Goal: Find contact information: Obtain details needed to contact an individual or organization

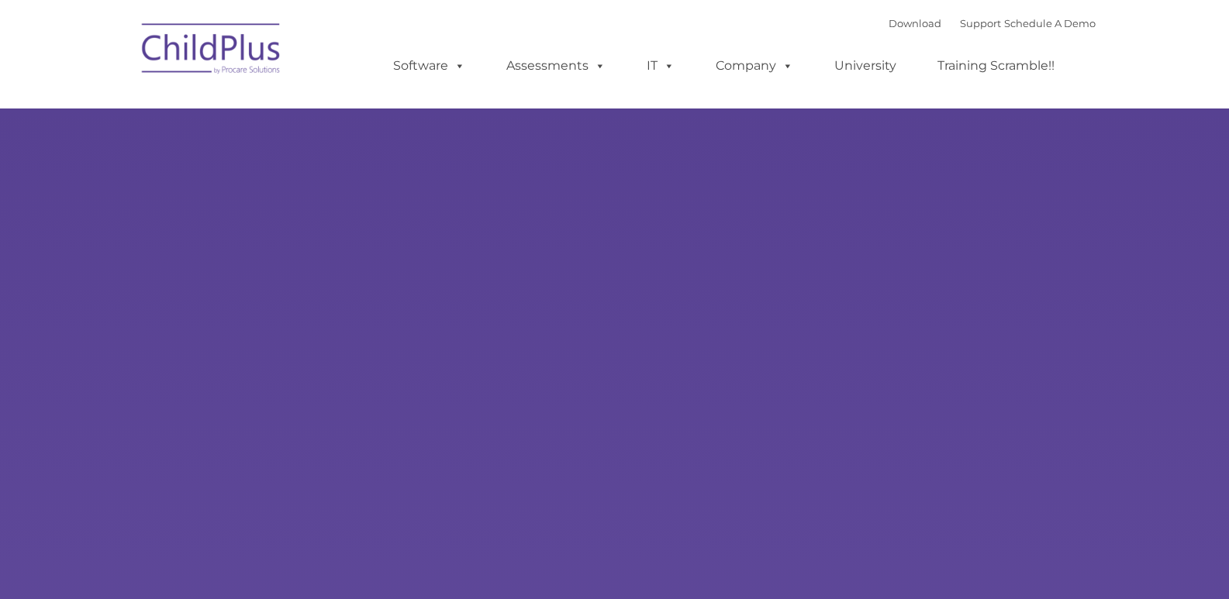
type input ""
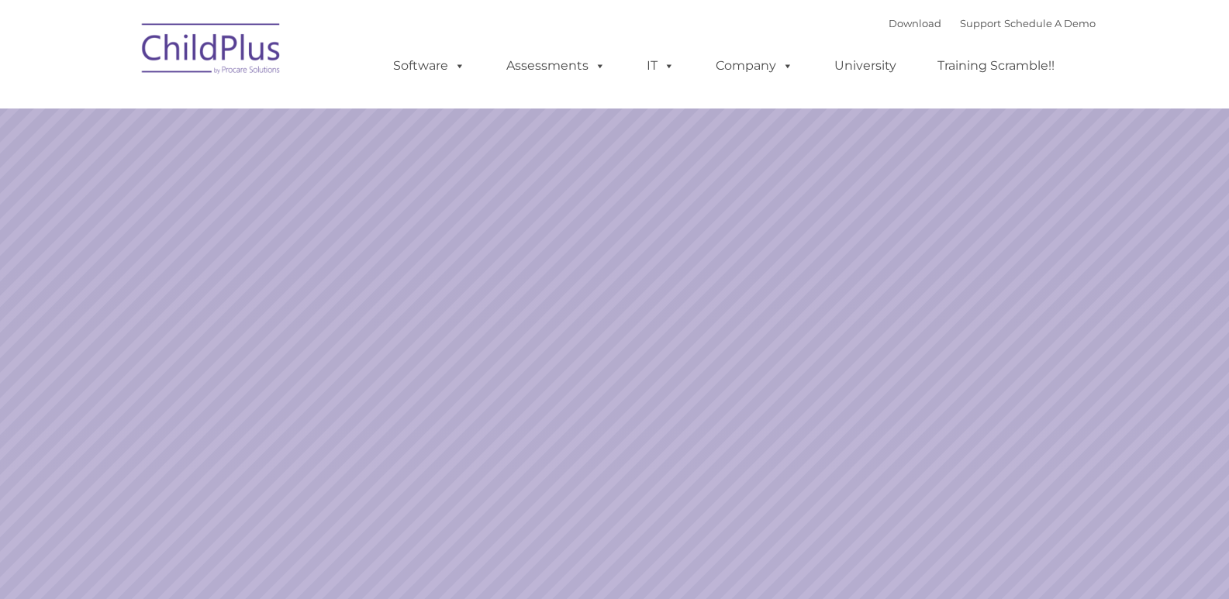
select select "MEDIUM"
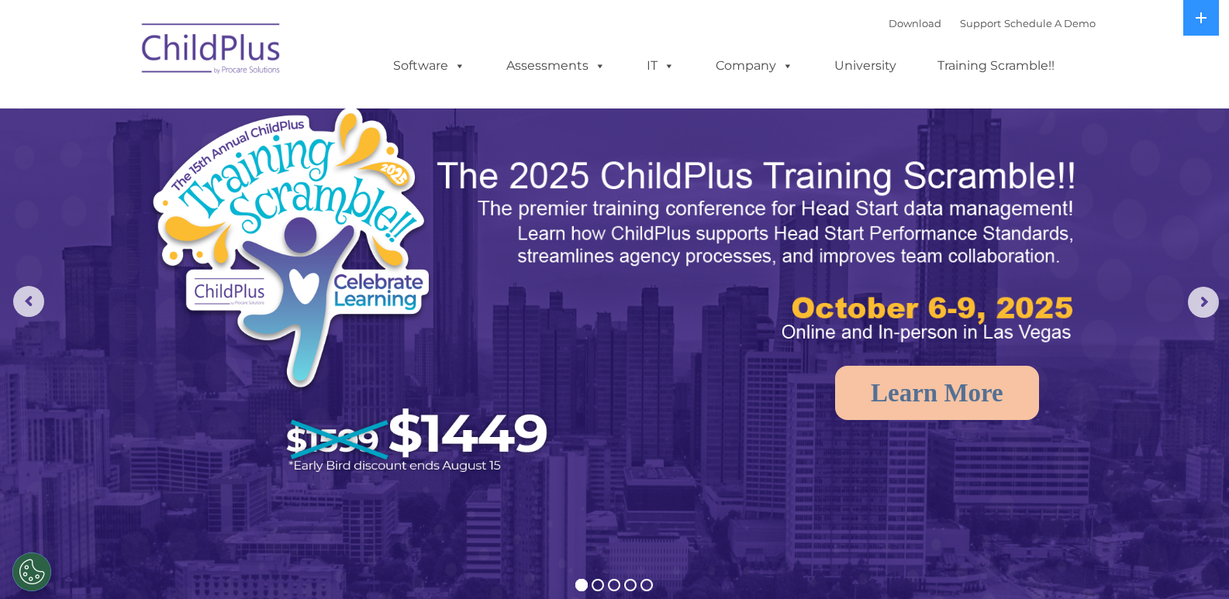
click at [233, 53] on img at bounding box center [211, 51] width 155 height 78
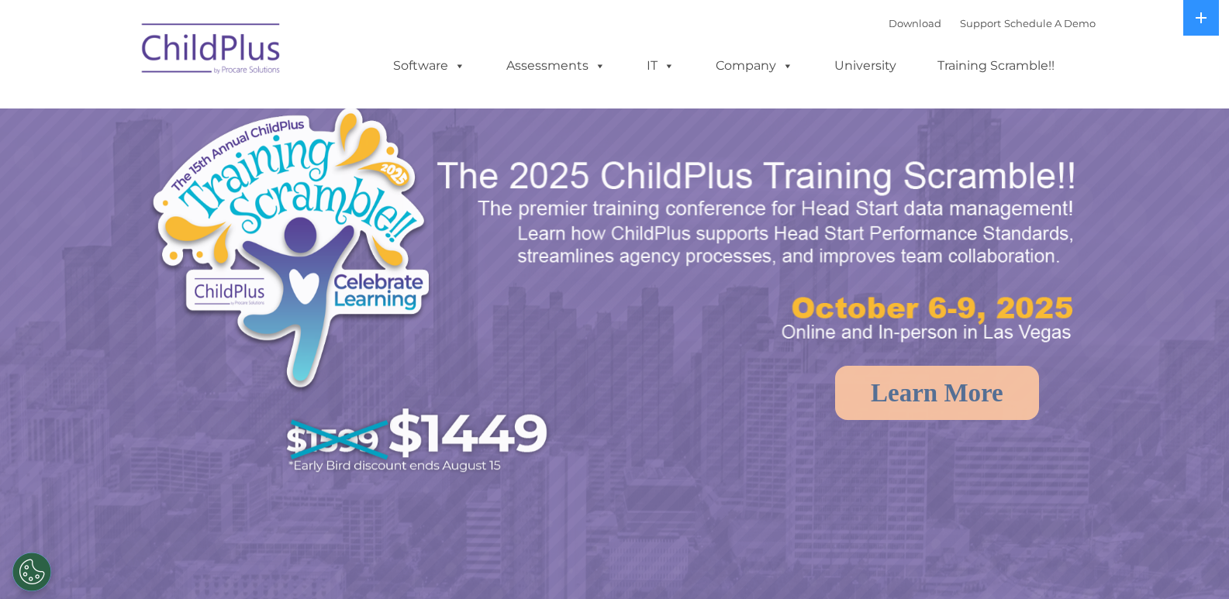
select select "MEDIUM"
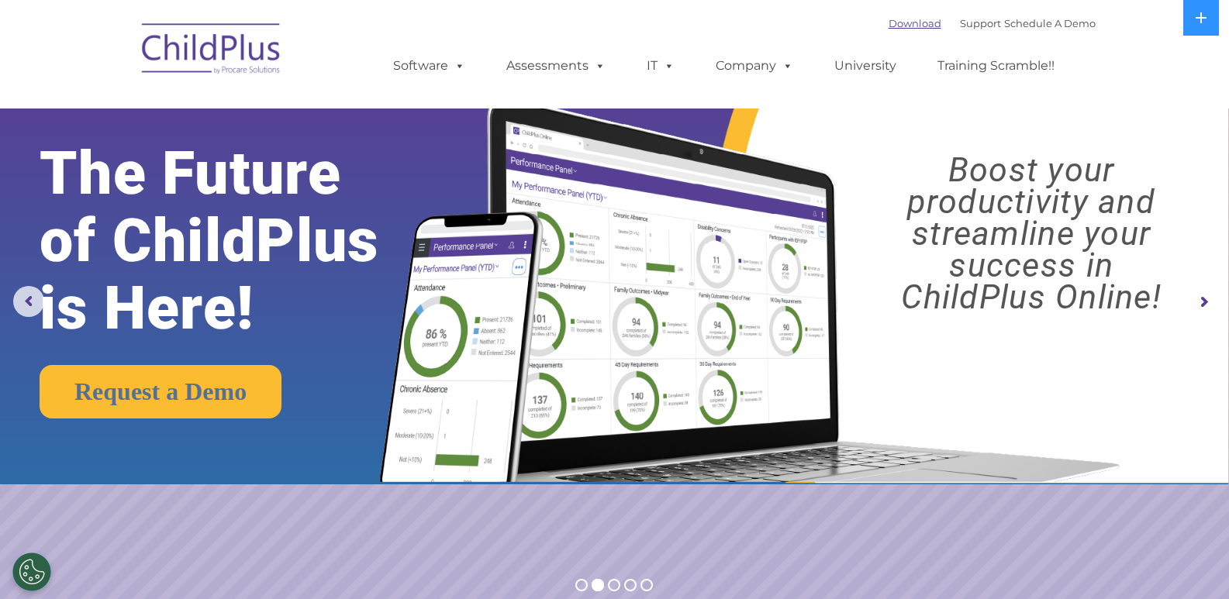
click at [911, 24] on link "Download" at bounding box center [915, 23] width 53 height 12
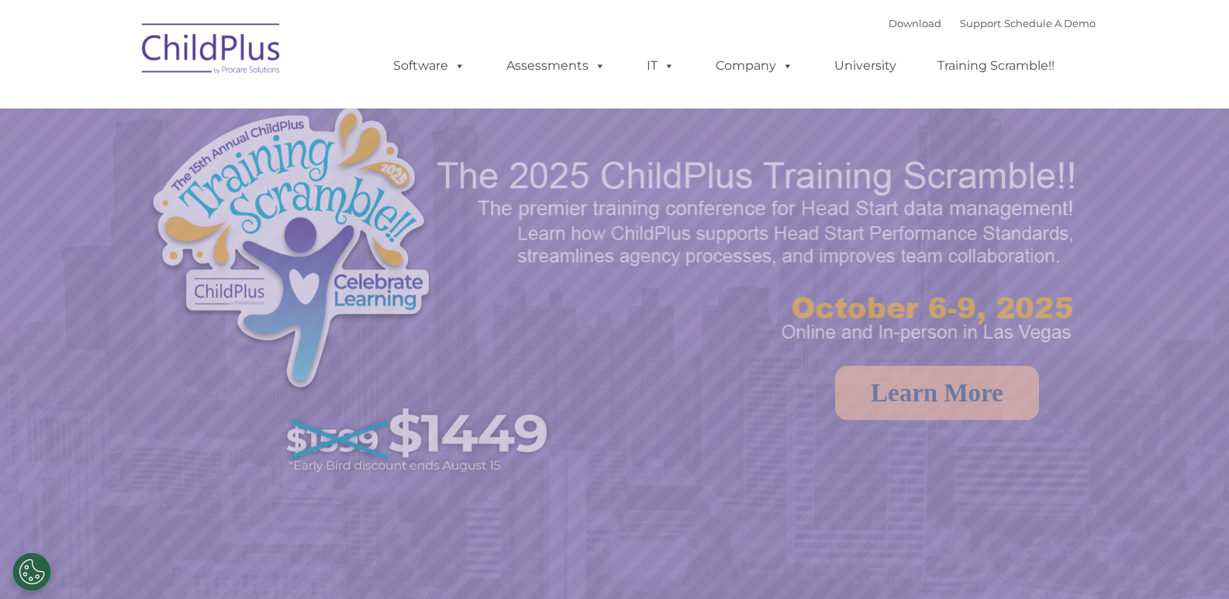
select select "MEDIUM"
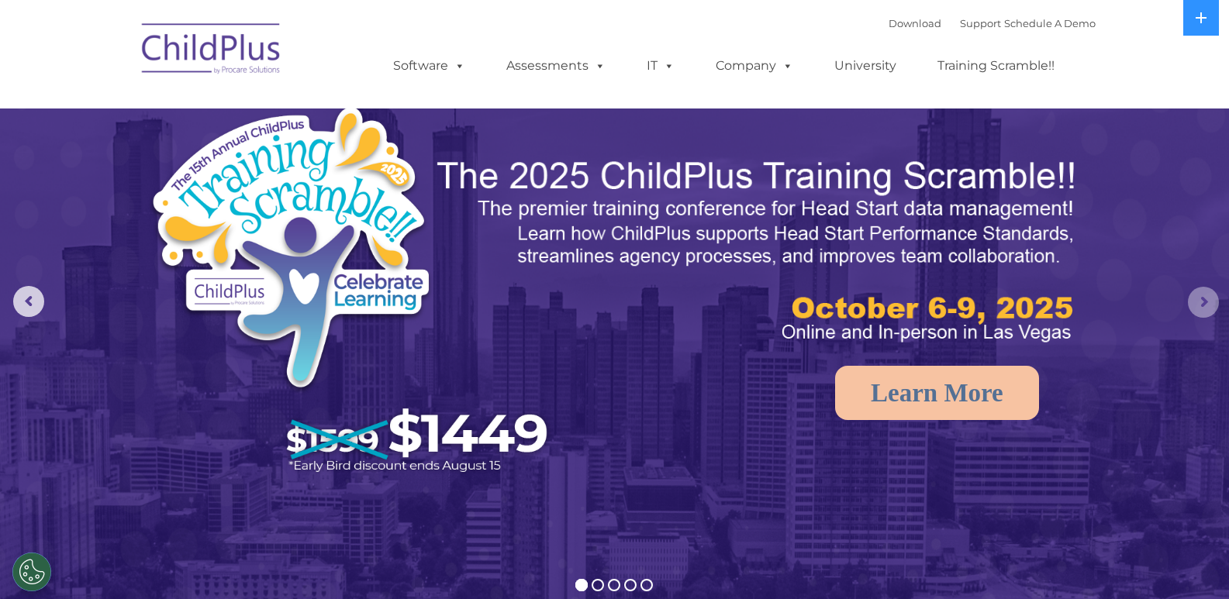
click at [1188, 303] on rs-arrow at bounding box center [1203, 302] width 31 height 31
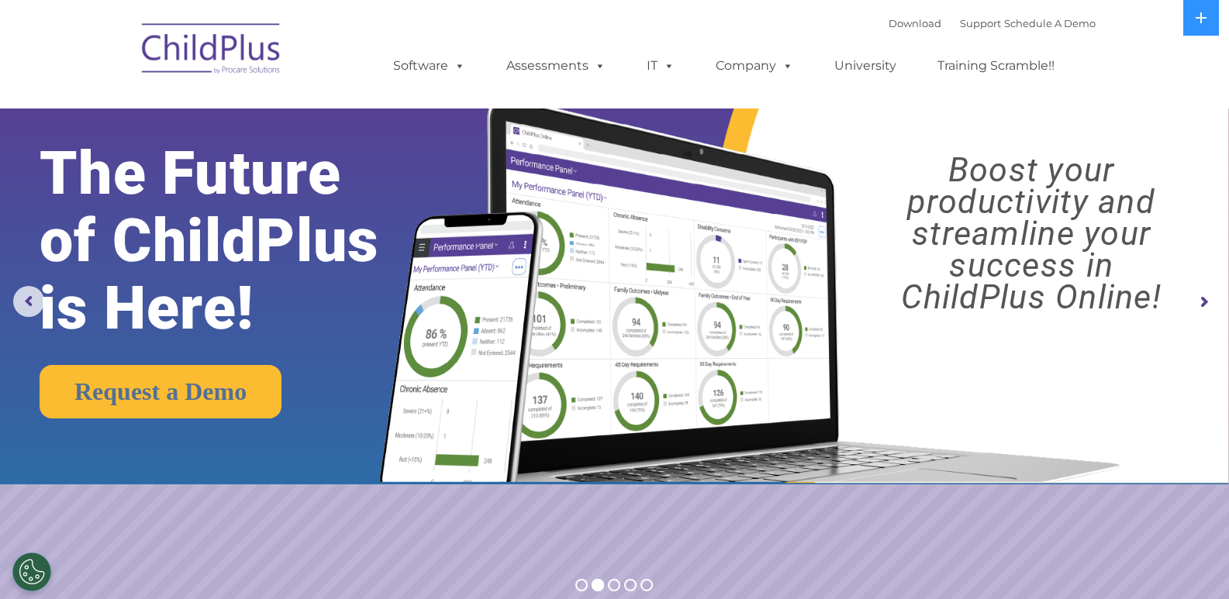
click at [1189, 299] on rs-arrow at bounding box center [1203, 302] width 31 height 31
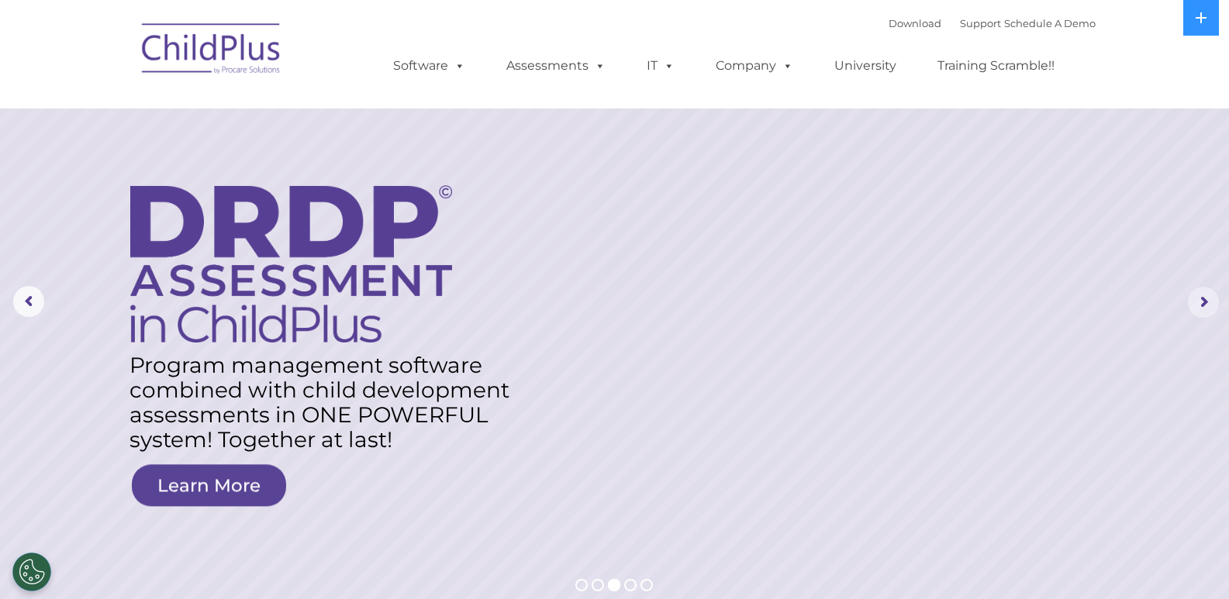
click at [1198, 295] on rs-arrow at bounding box center [1203, 302] width 31 height 31
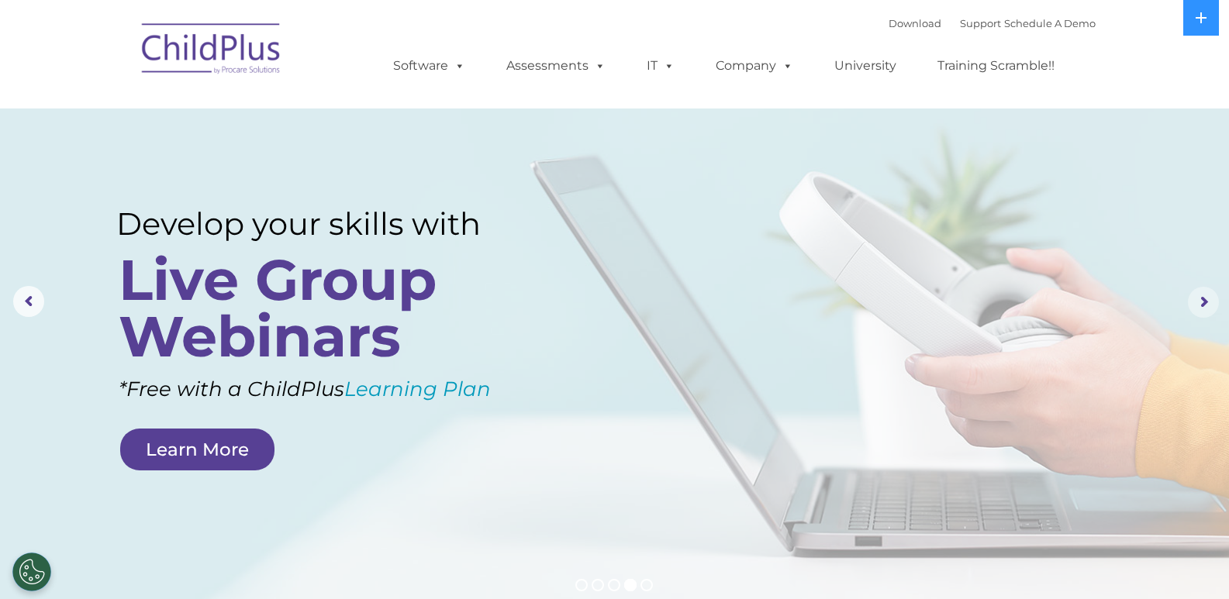
click at [1206, 295] on rs-arrow at bounding box center [1203, 302] width 31 height 31
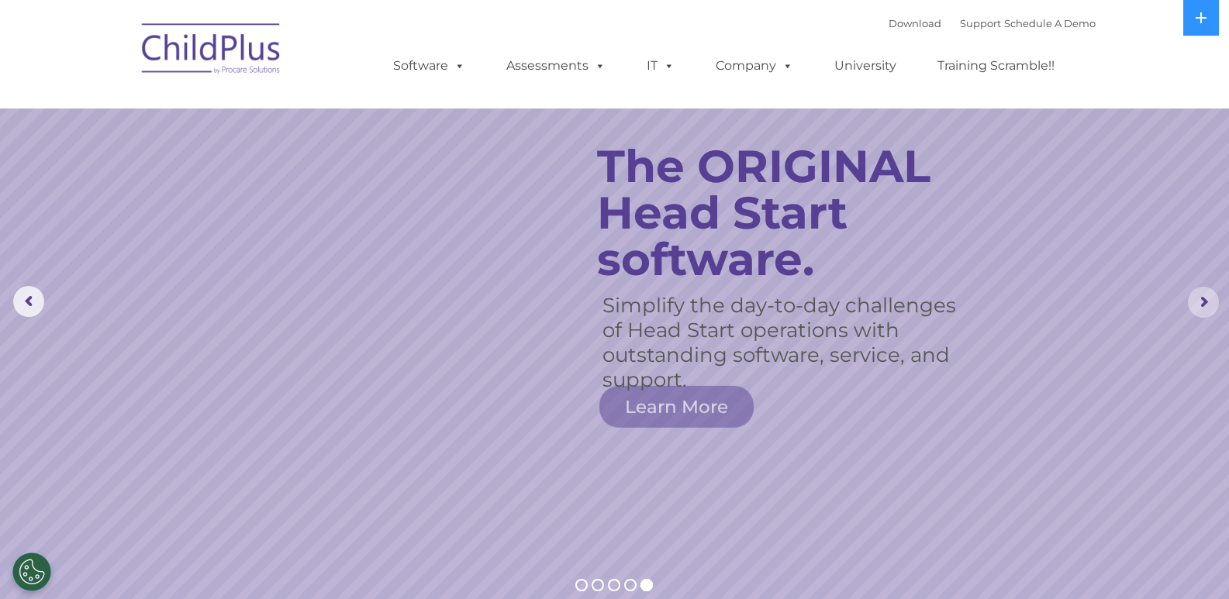
click at [1206, 295] on rs-arrow at bounding box center [1203, 302] width 31 height 31
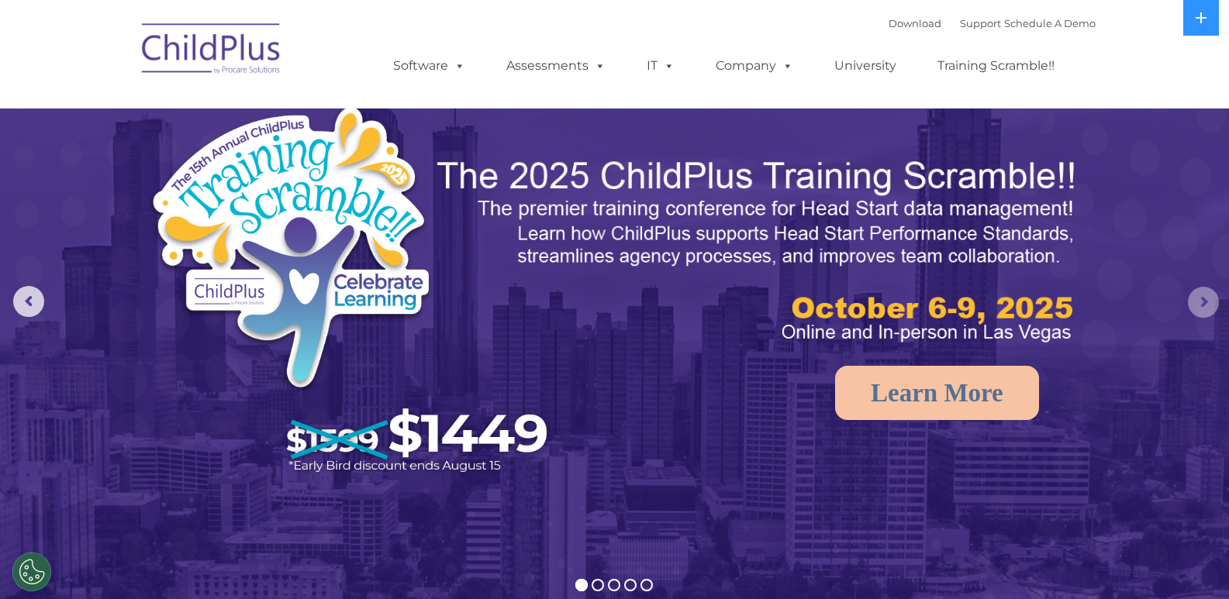
click at [1206, 295] on rs-arrow at bounding box center [1203, 302] width 31 height 31
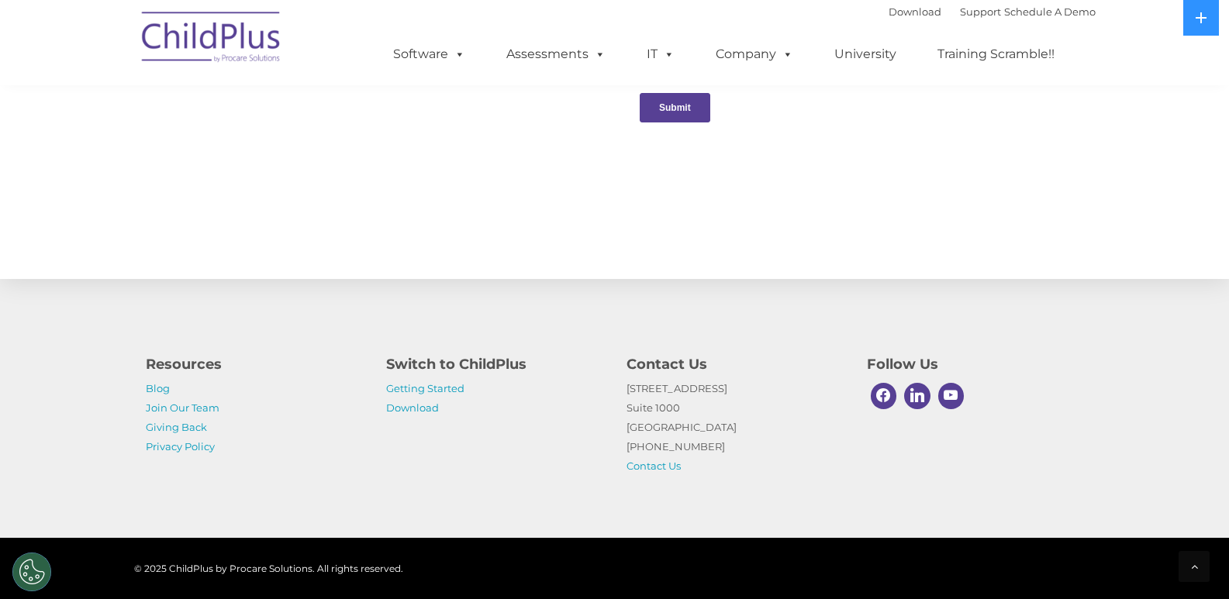
scroll to position [1674, 0]
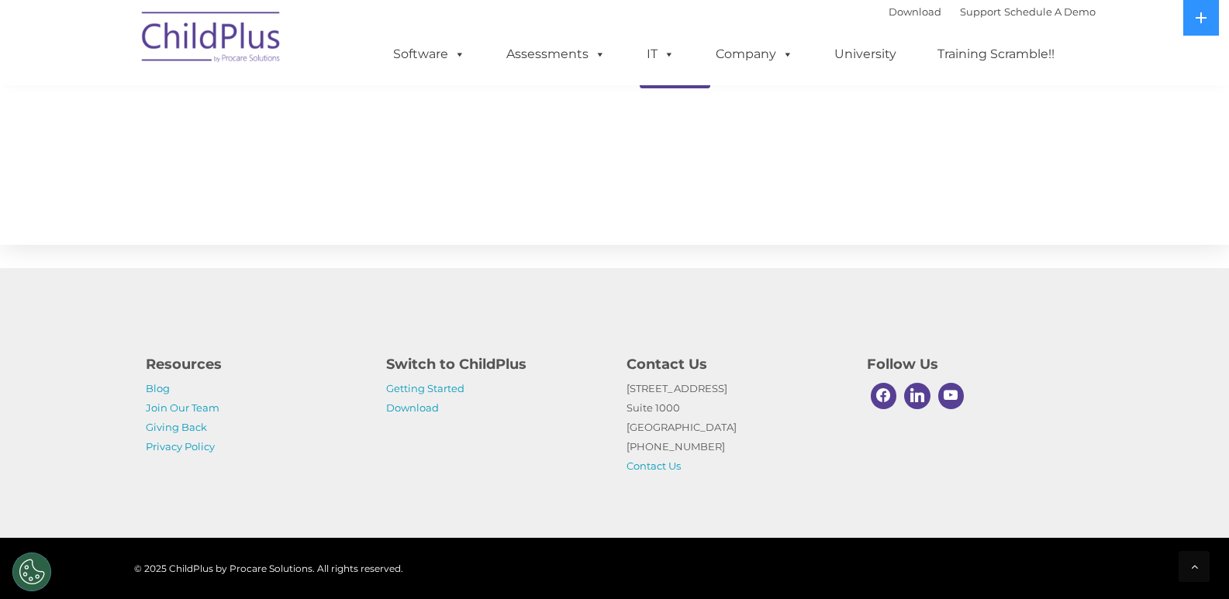
click at [201, 38] on img at bounding box center [211, 40] width 155 height 78
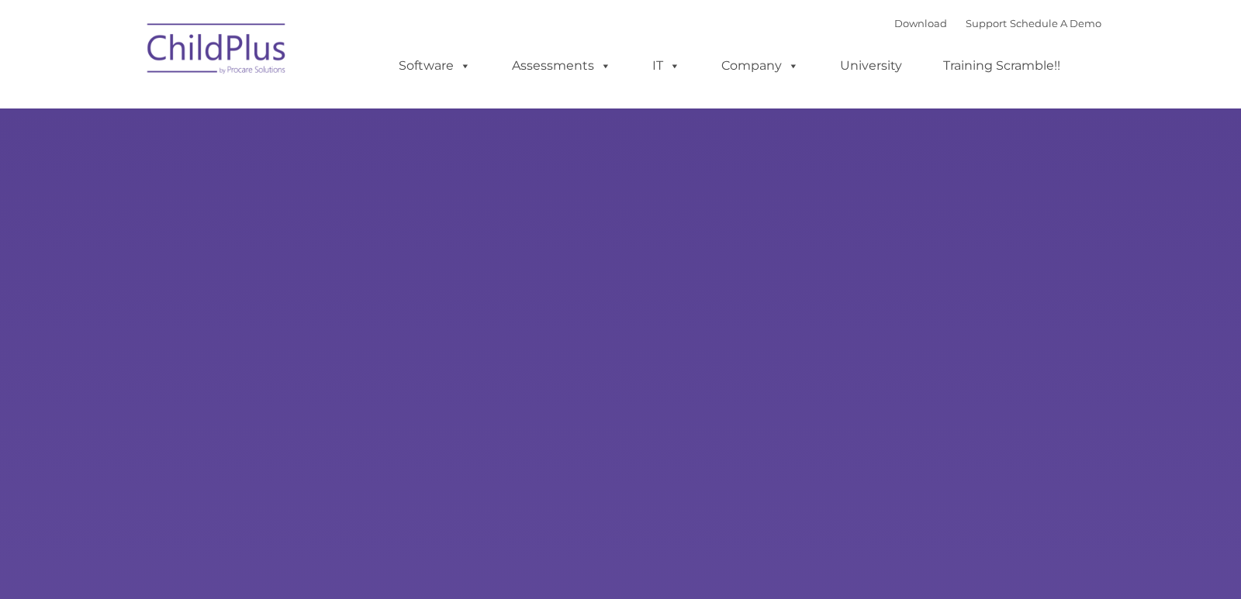
type input ""
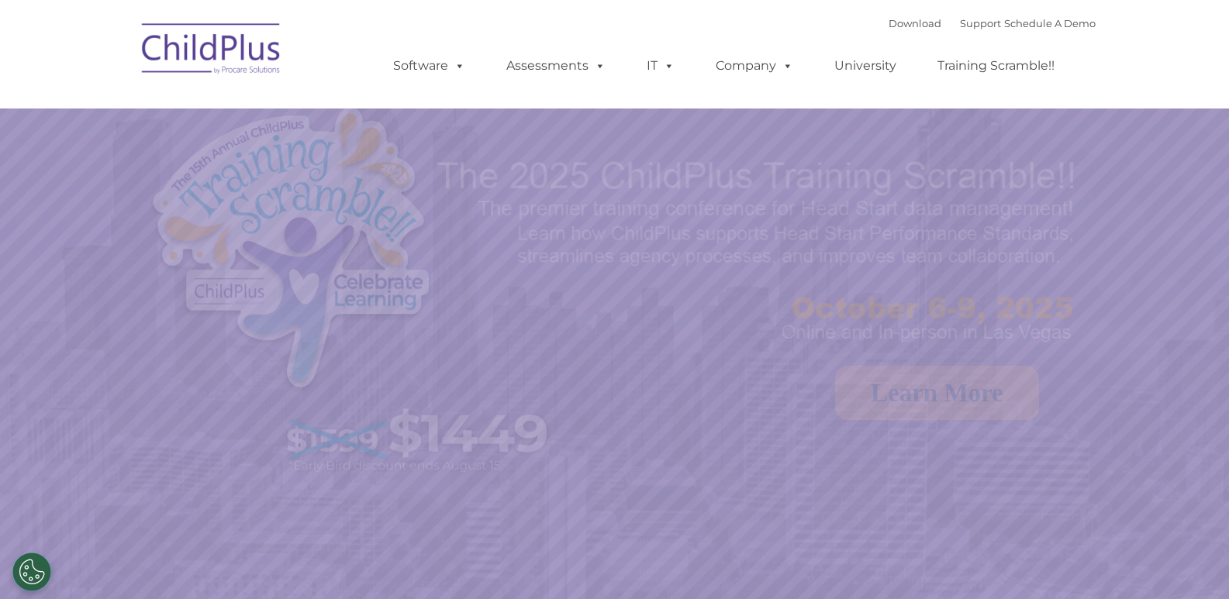
select select "MEDIUM"
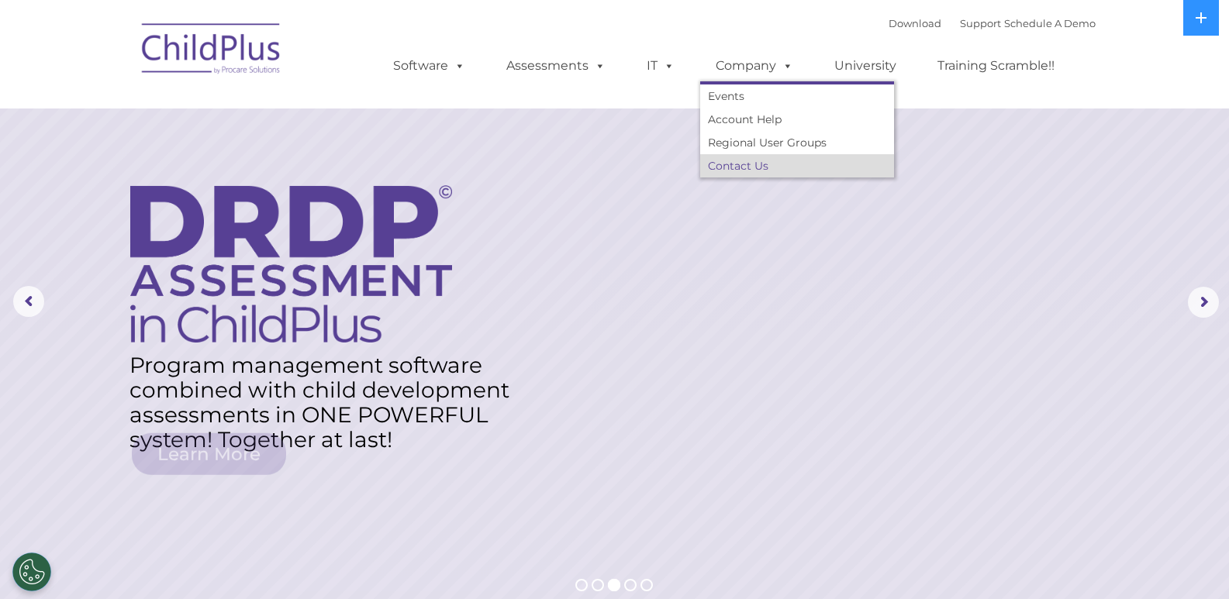
click at [748, 167] on link "Contact Us" at bounding box center [797, 165] width 194 height 23
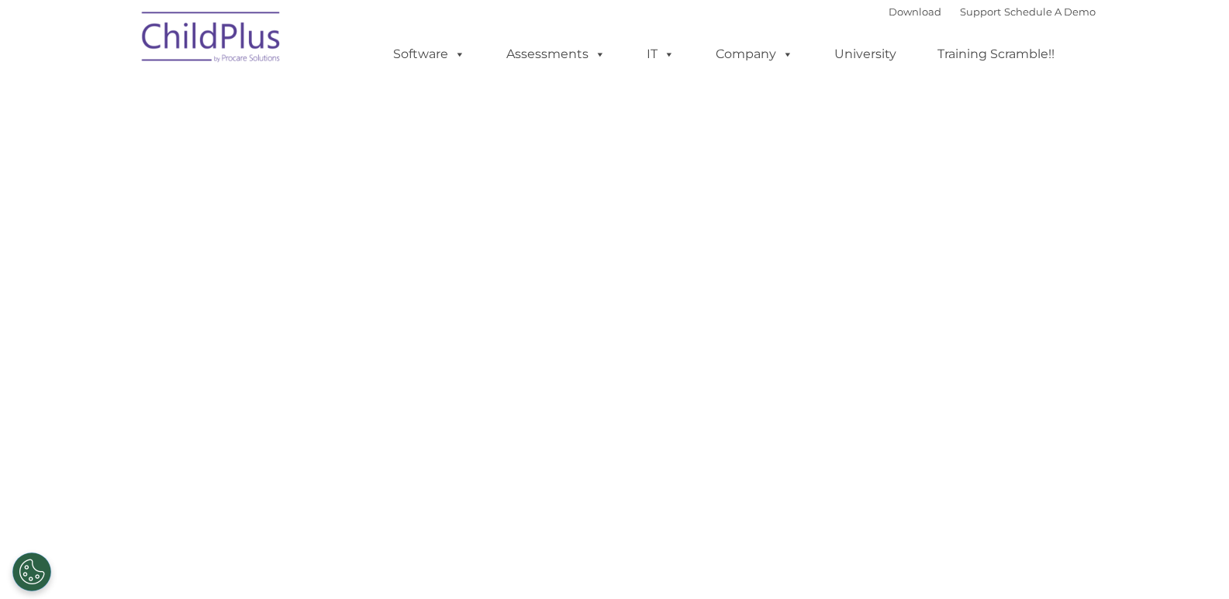
select select "MEDIUM"
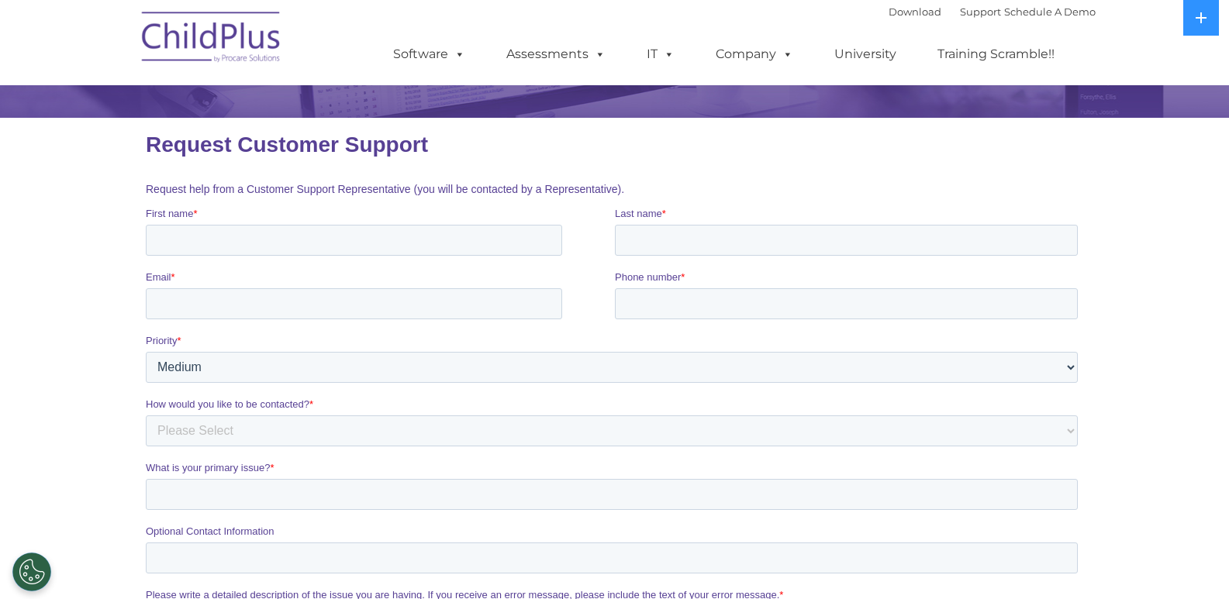
scroll to position [145, 0]
